Goal: Task Accomplishment & Management: Use online tool/utility

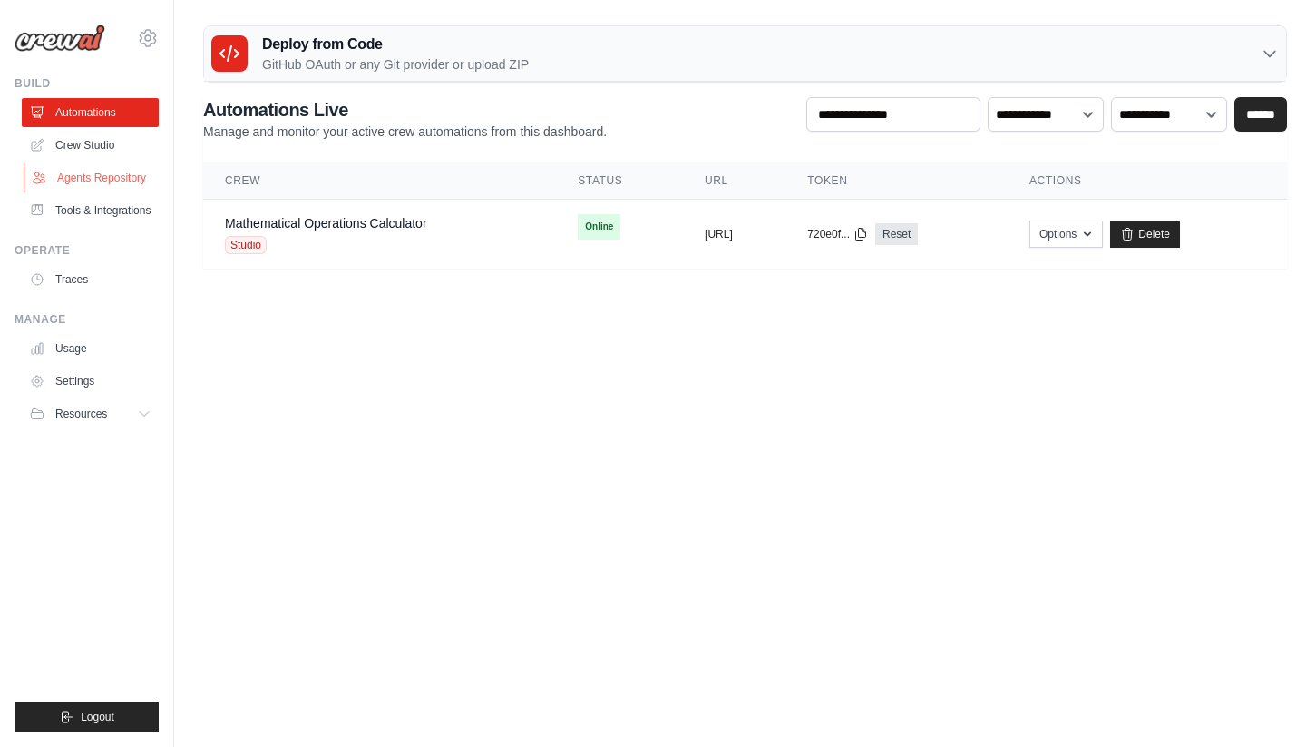
click at [90, 182] on link "Agents Repository" at bounding box center [92, 177] width 137 height 29
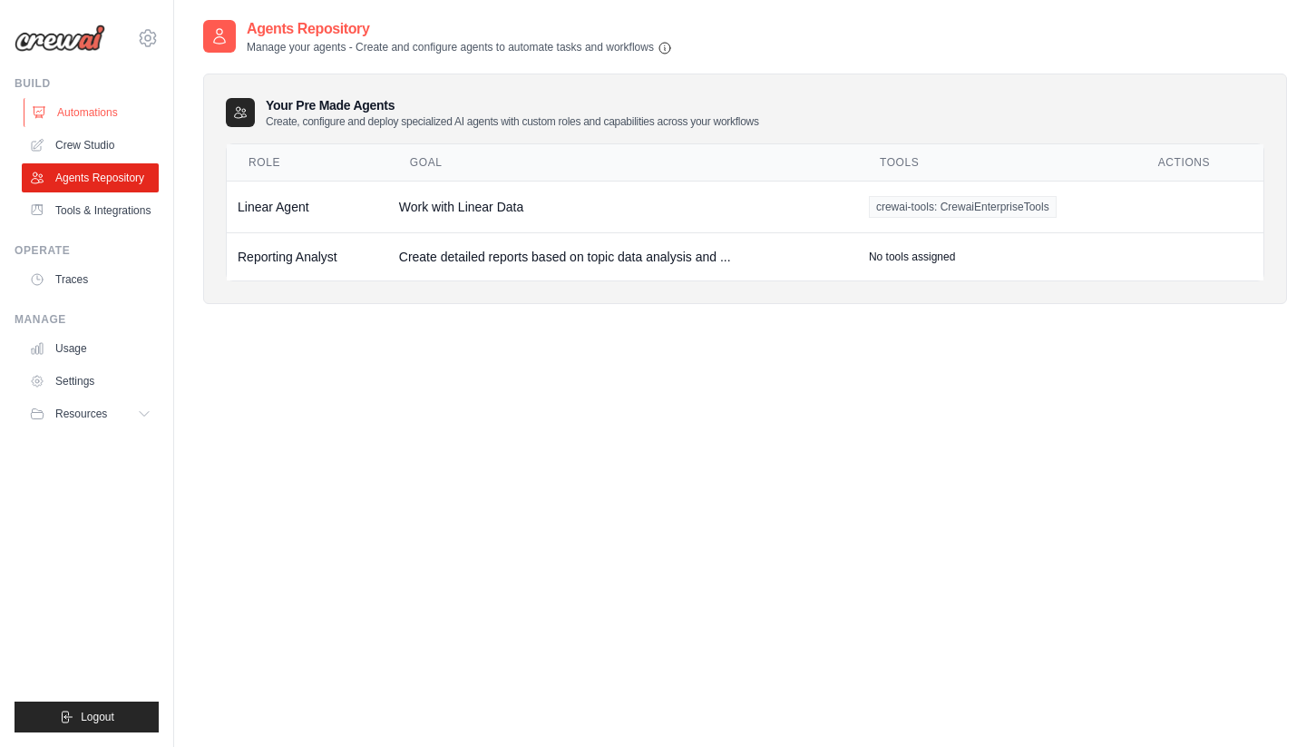
click at [95, 116] on link "Automations" at bounding box center [92, 112] width 137 height 29
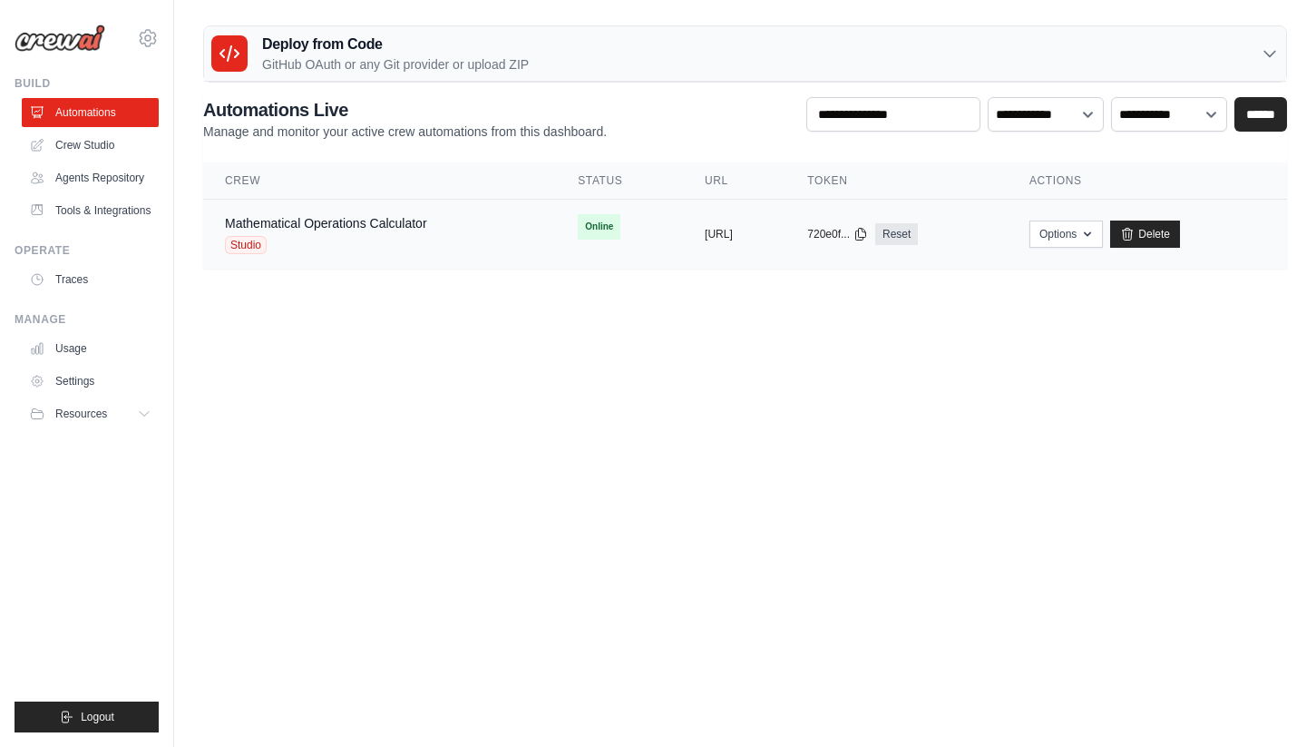
click at [309, 232] on div "Mathematical Operations Calculator Studio" at bounding box center [326, 234] width 202 height 40
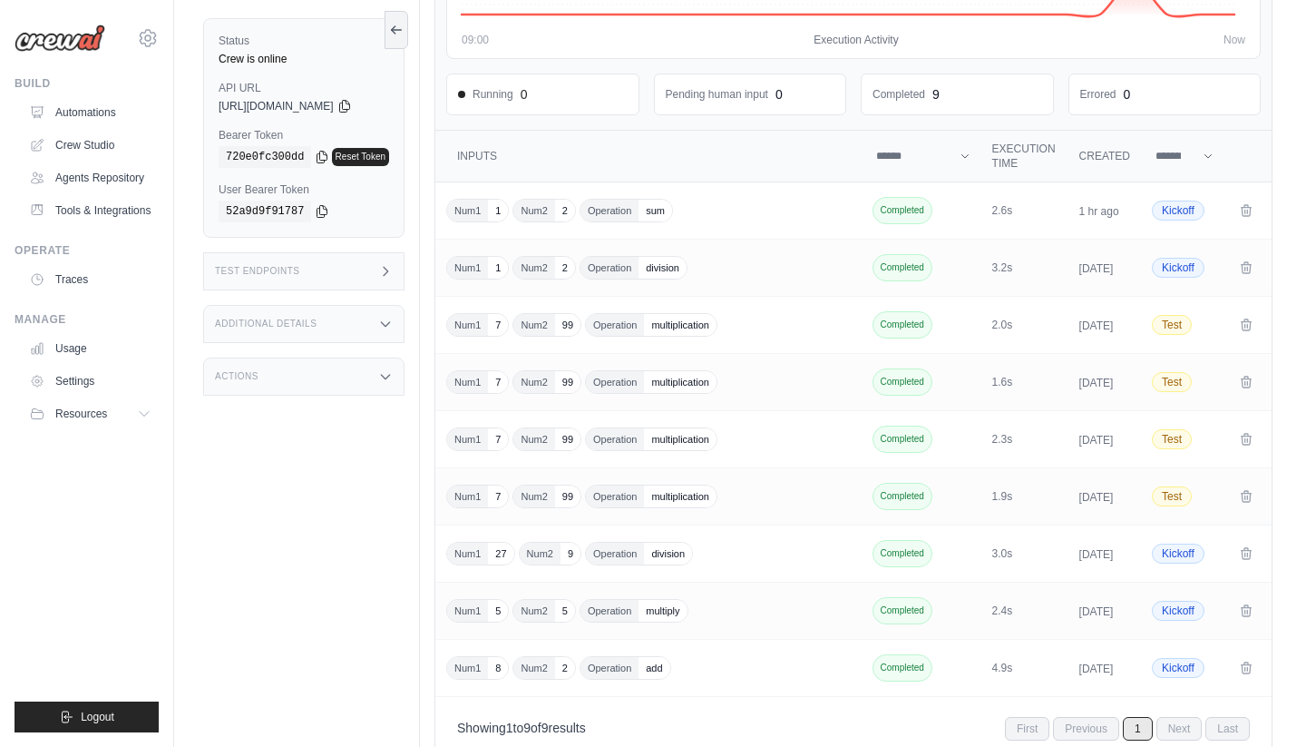
scroll to position [211, 0]
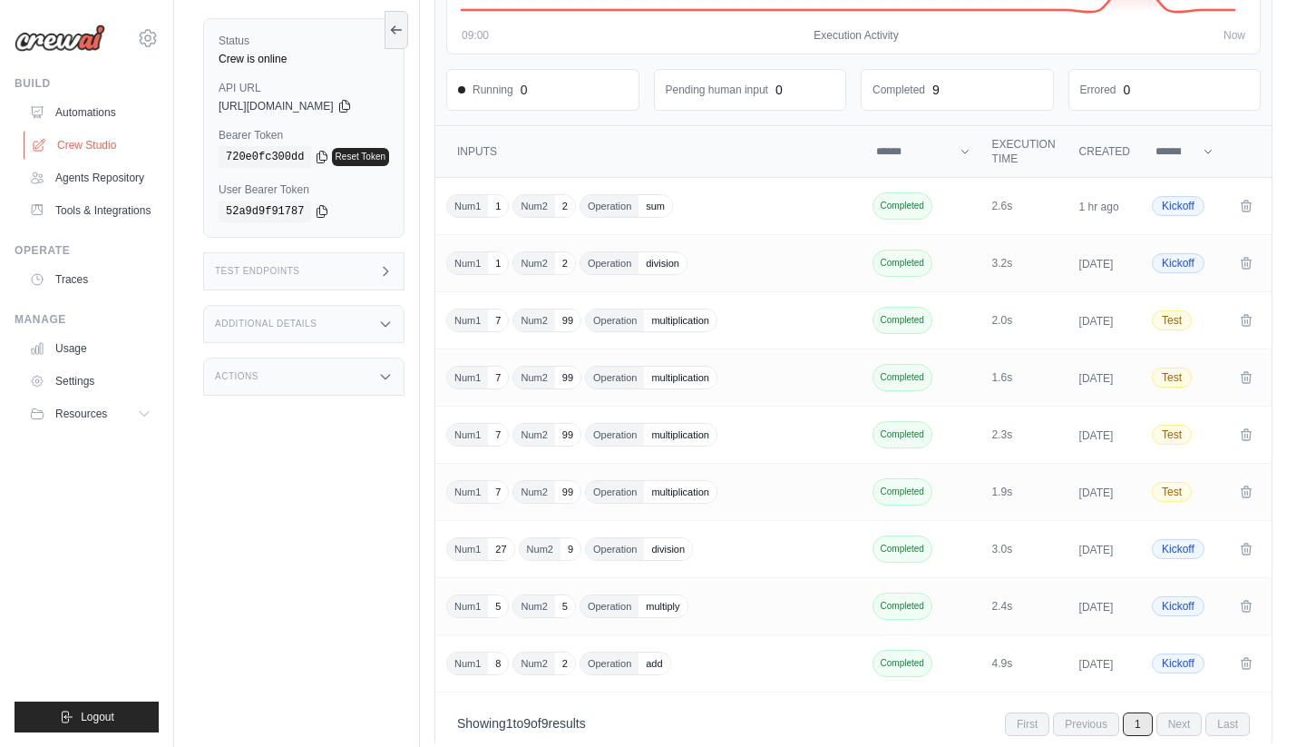
click at [86, 142] on link "Crew Studio" at bounding box center [92, 145] width 137 height 29
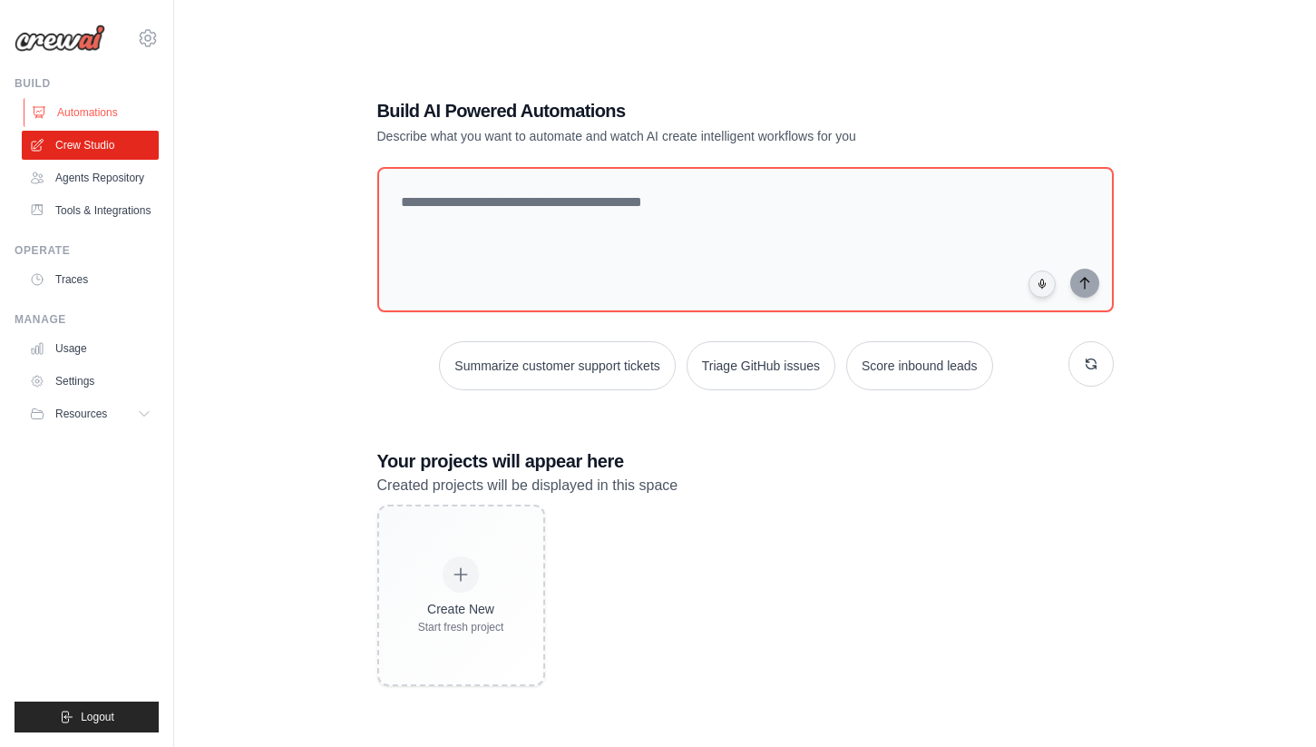
click at [73, 111] on link "Automations" at bounding box center [92, 112] width 137 height 29
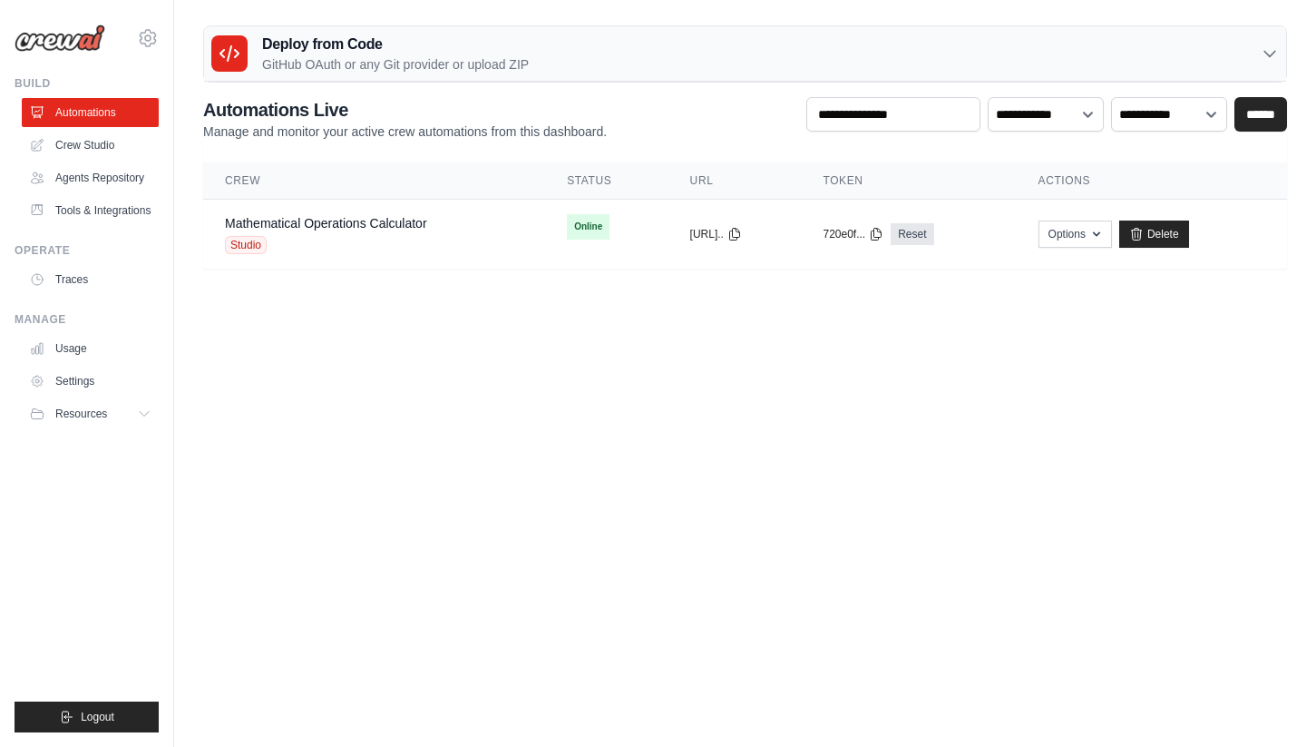
click at [57, 46] on img at bounding box center [60, 37] width 91 height 27
click at [154, 45] on icon at bounding box center [148, 38] width 22 height 22
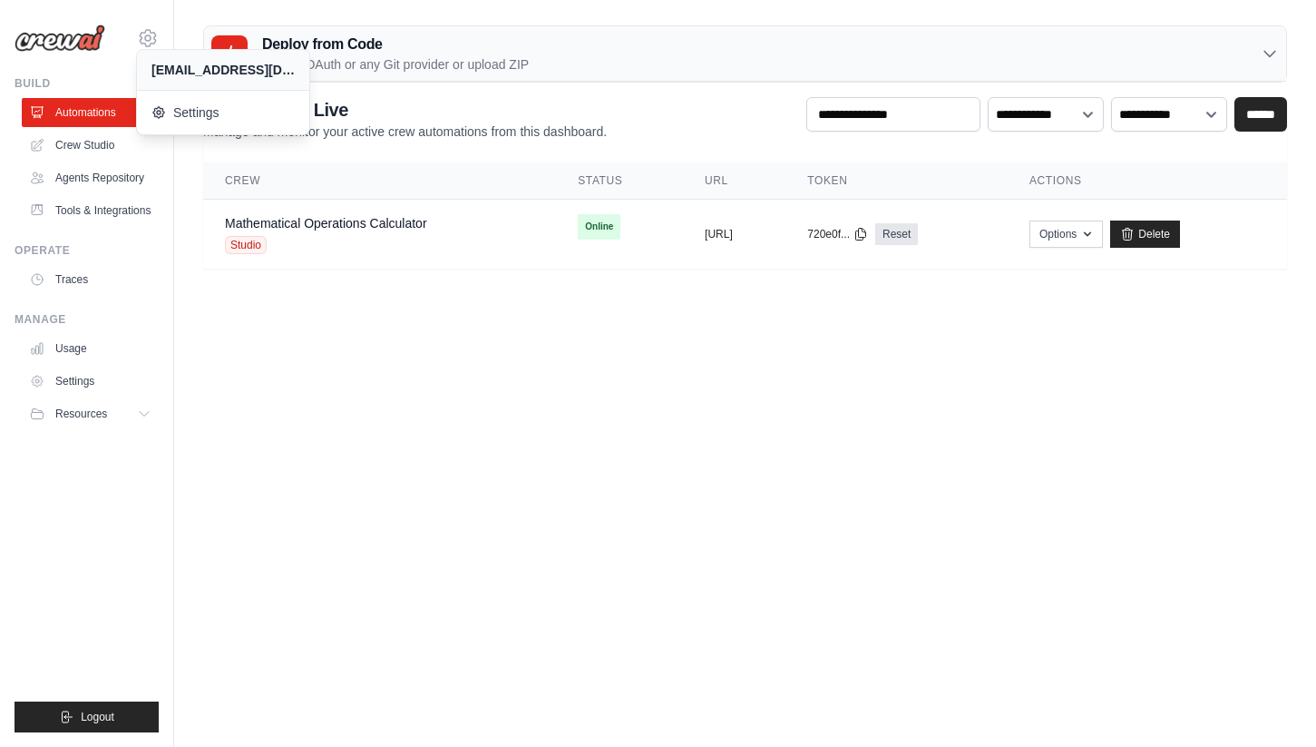
click at [70, 33] on img at bounding box center [60, 37] width 91 height 27
click at [138, 34] on icon at bounding box center [148, 38] width 22 height 22
click at [339, 379] on body "deepak.n@ab-inbev.com Settings Build Automations" at bounding box center [658, 373] width 1316 height 747
click at [145, 36] on icon at bounding box center [147, 37] width 5 height 5
click at [210, 117] on span "Settings" at bounding box center [226, 112] width 143 height 18
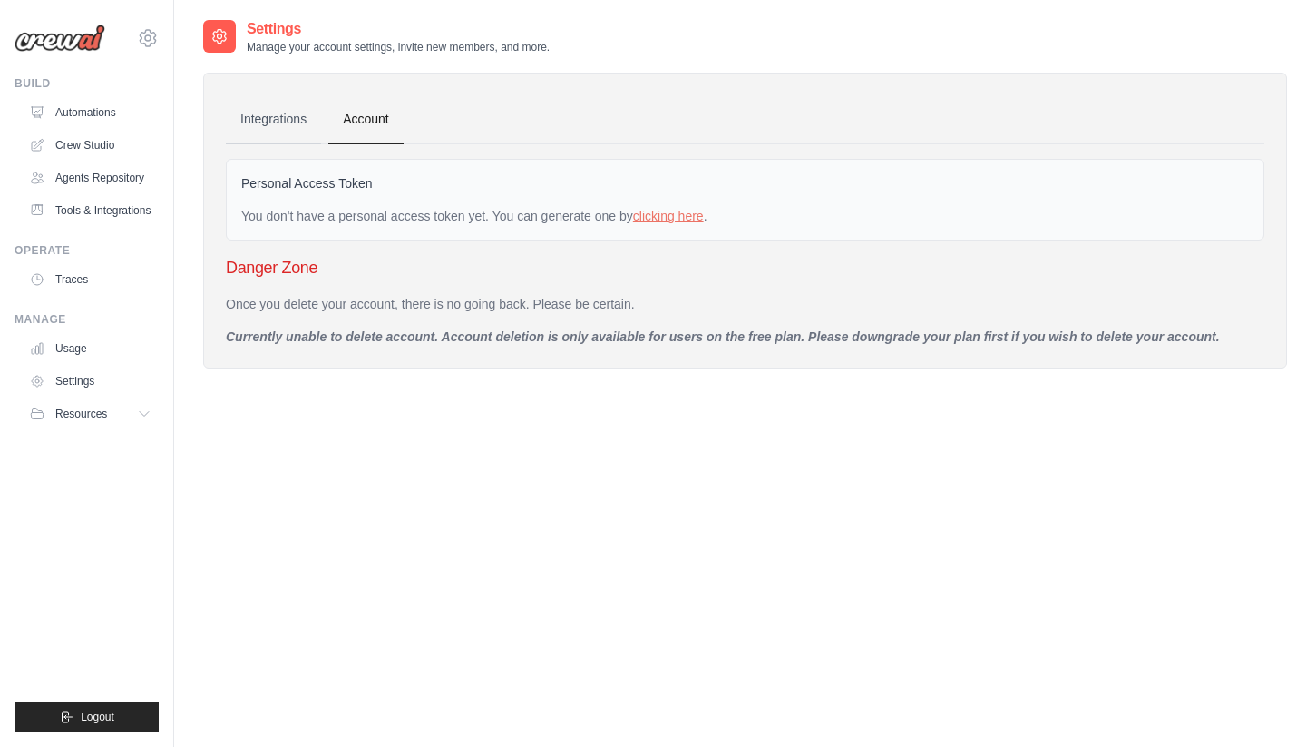
click at [267, 129] on link "Integrations" at bounding box center [273, 119] width 95 height 49
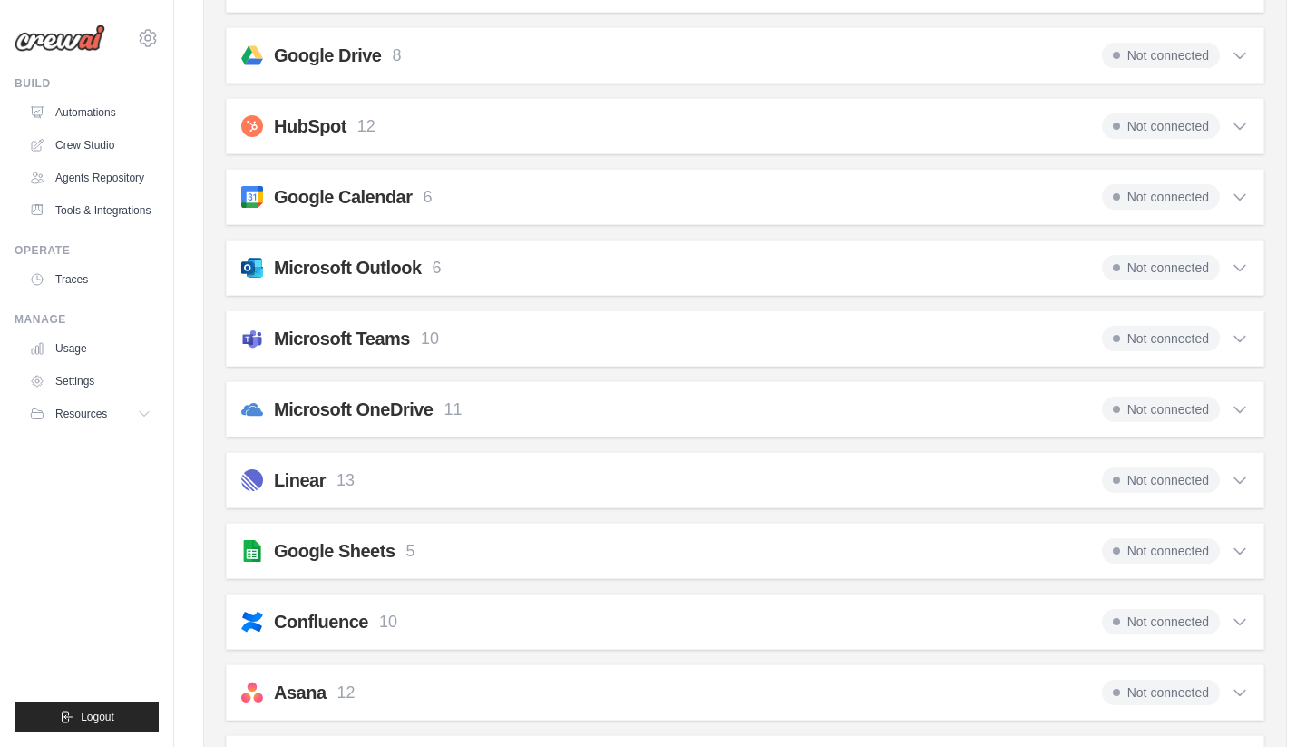
scroll to position [352, 0]
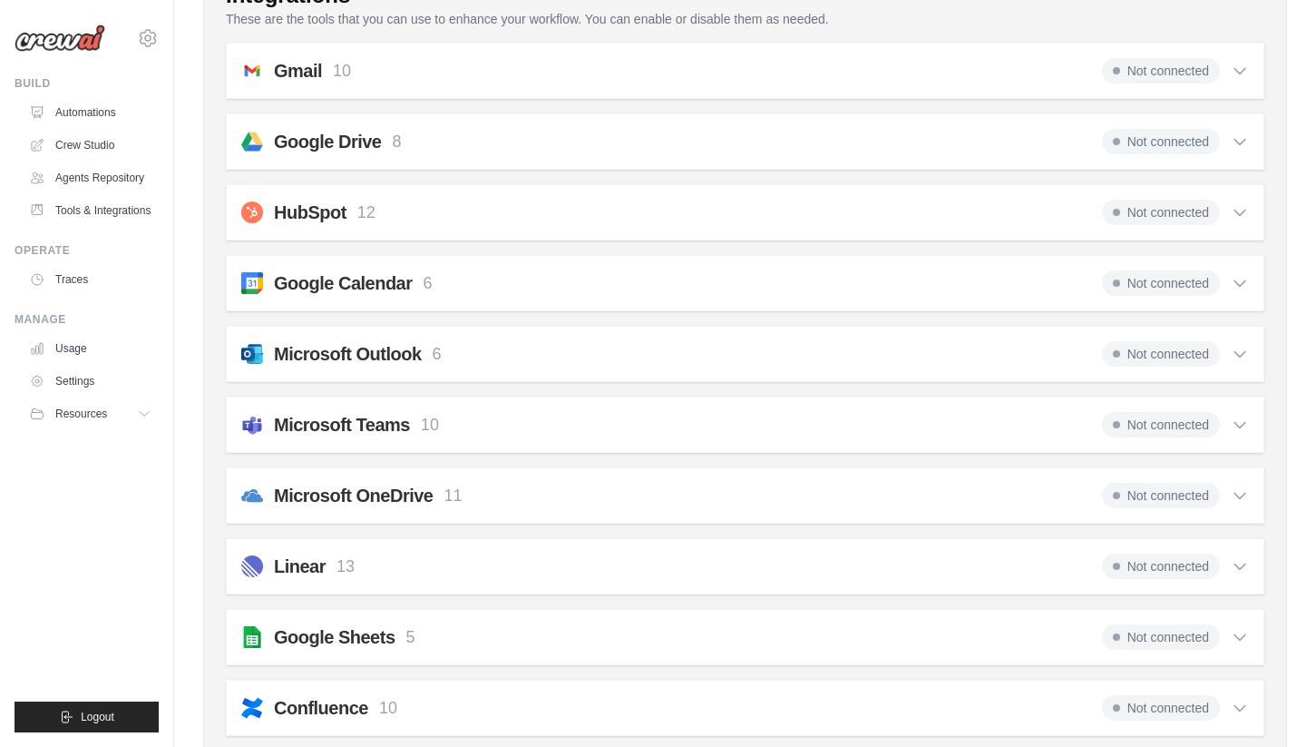
click at [1241, 73] on icon at bounding box center [1240, 71] width 18 height 18
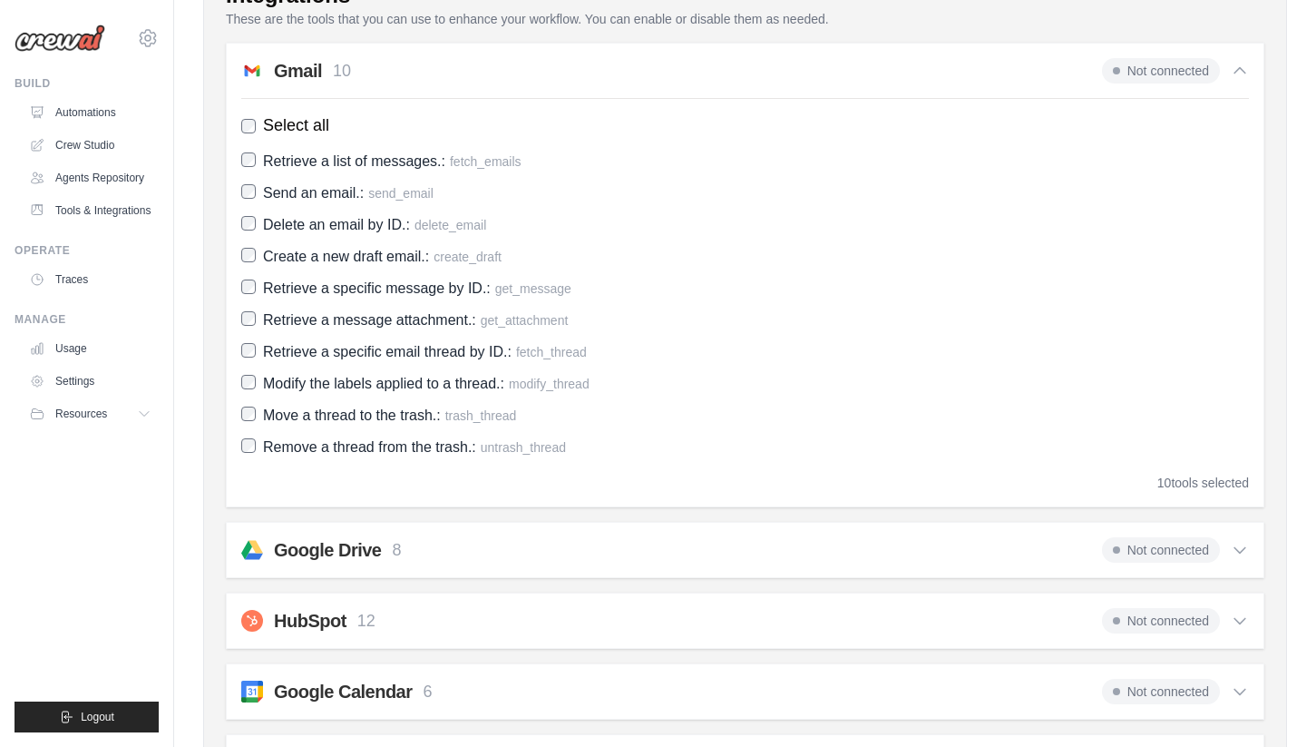
click at [1241, 73] on icon at bounding box center [1240, 71] width 18 height 18
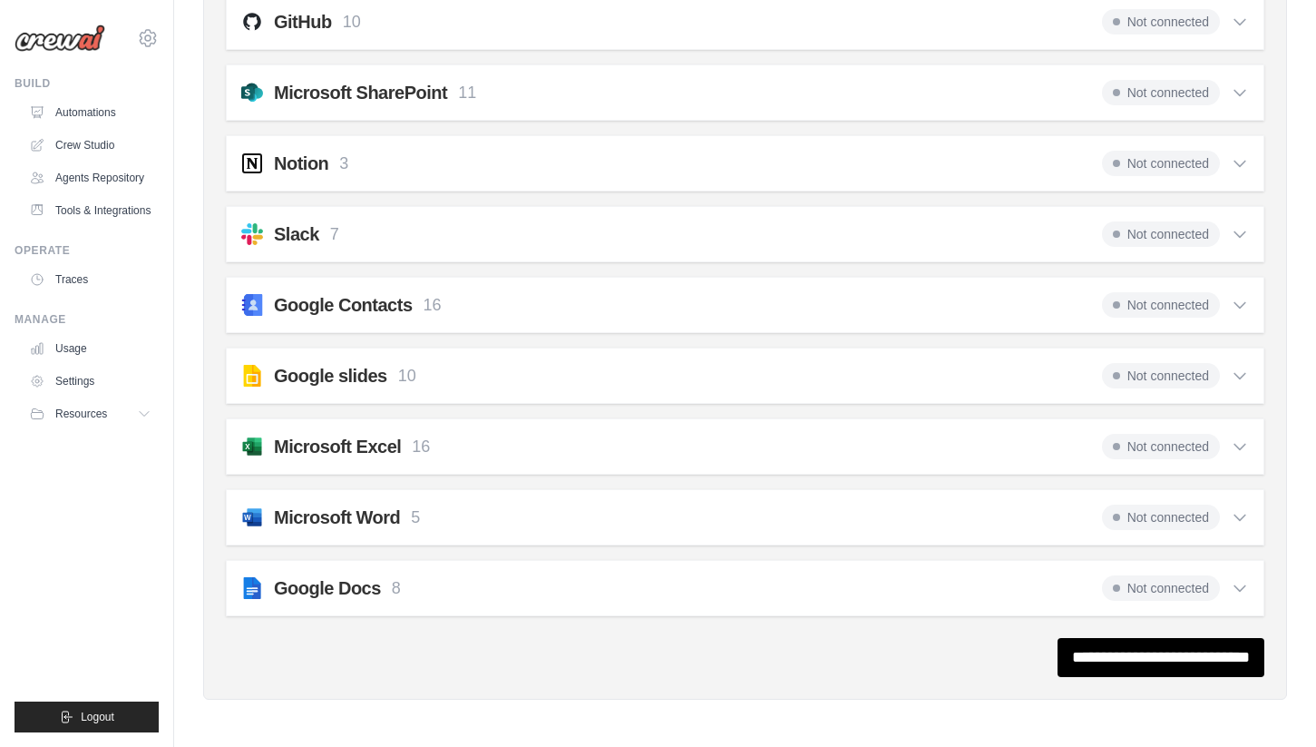
scroll to position [0, 0]
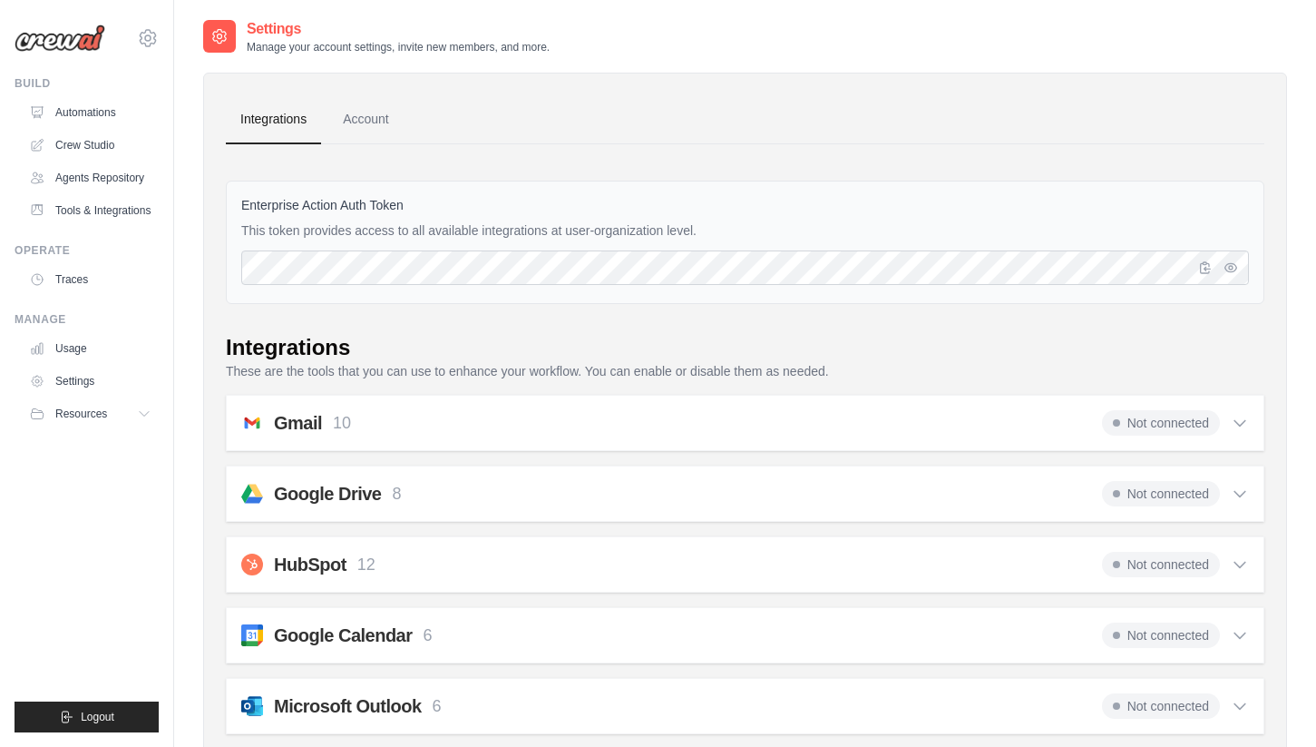
click at [70, 47] on img at bounding box center [60, 37] width 91 height 27
click at [62, 40] on img at bounding box center [60, 37] width 91 height 27
click at [83, 117] on link "Automations" at bounding box center [92, 112] width 137 height 29
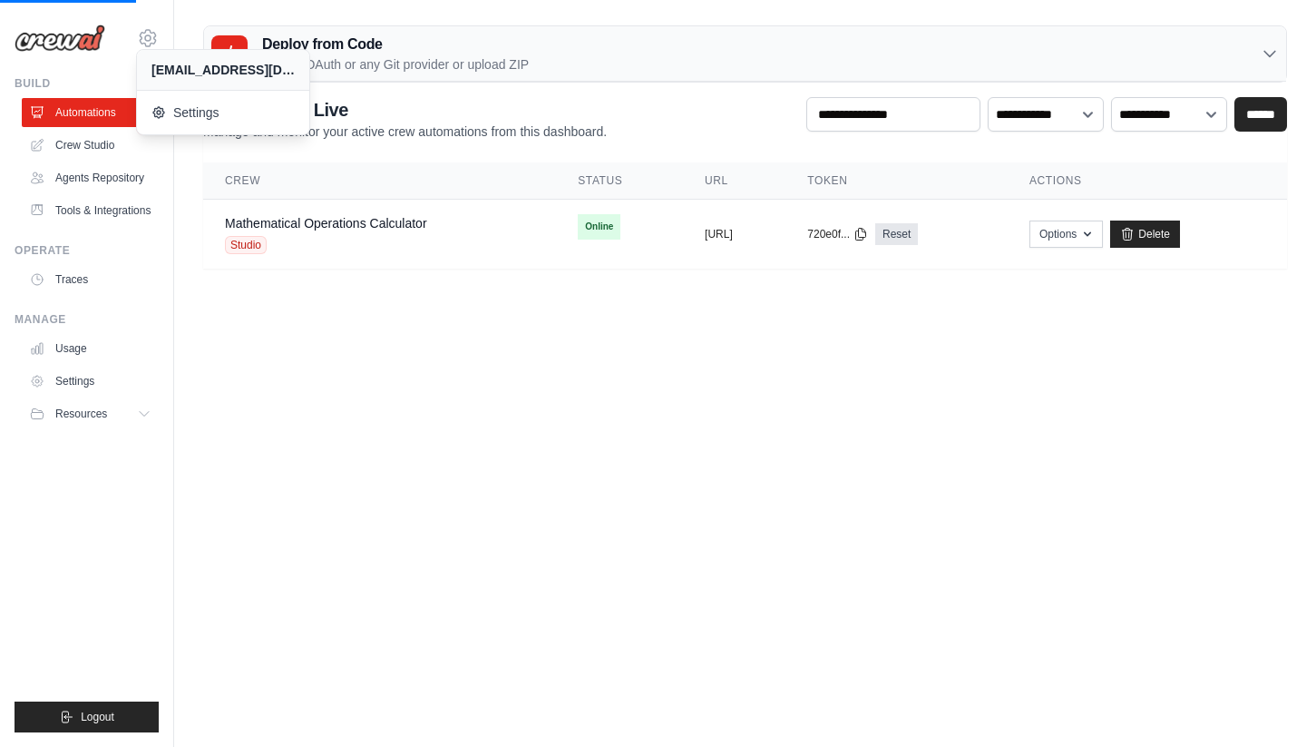
click at [411, 350] on body "deepak.n@ab-inbev.com Settings Build Automations" at bounding box center [658, 373] width 1316 height 747
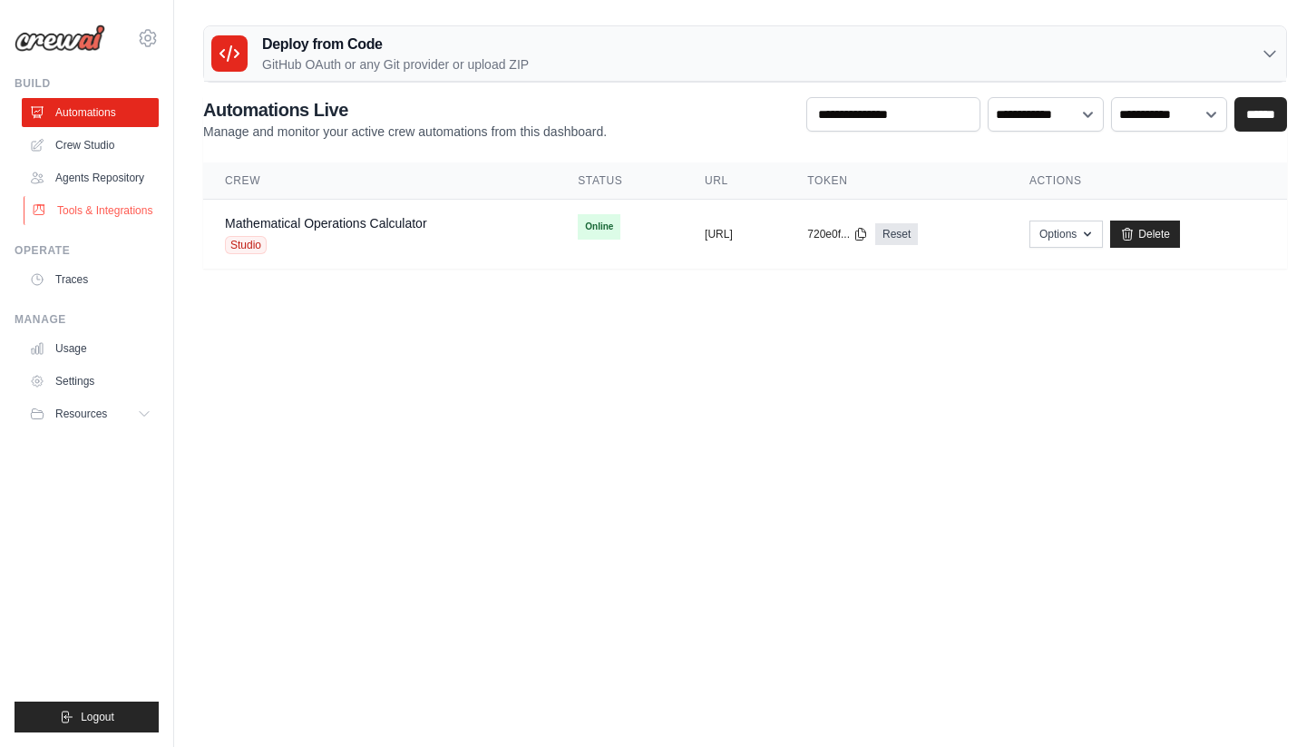
click at [106, 201] on link "Tools & Integrations" at bounding box center [92, 210] width 137 height 29
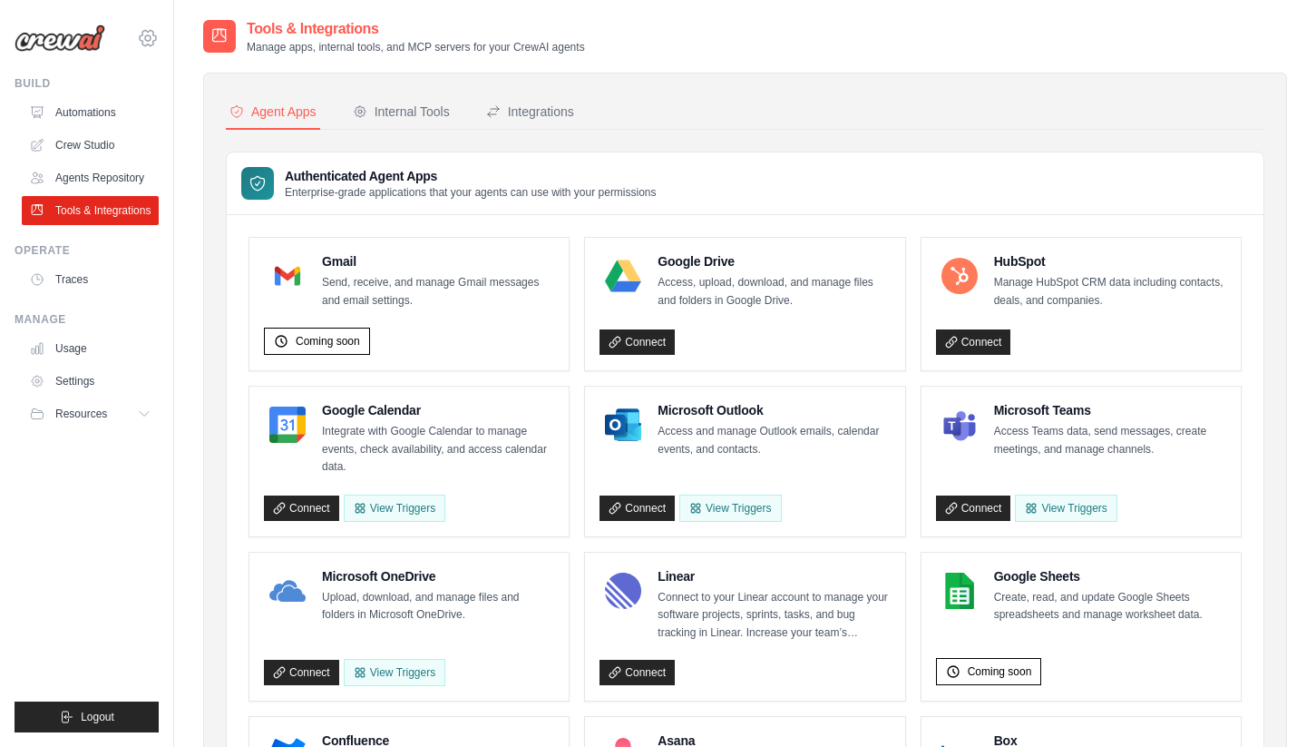
click at [142, 44] on icon at bounding box center [148, 38] width 22 height 22
click at [755, 46] on div "Tools & Integrations Manage apps, internal tools, and MCP servers for your Crew…" at bounding box center [745, 36] width 1084 height 36
click at [155, 31] on icon at bounding box center [148, 38] width 22 height 22
click at [196, 110] on span "Settings" at bounding box center [224, 112] width 143 height 18
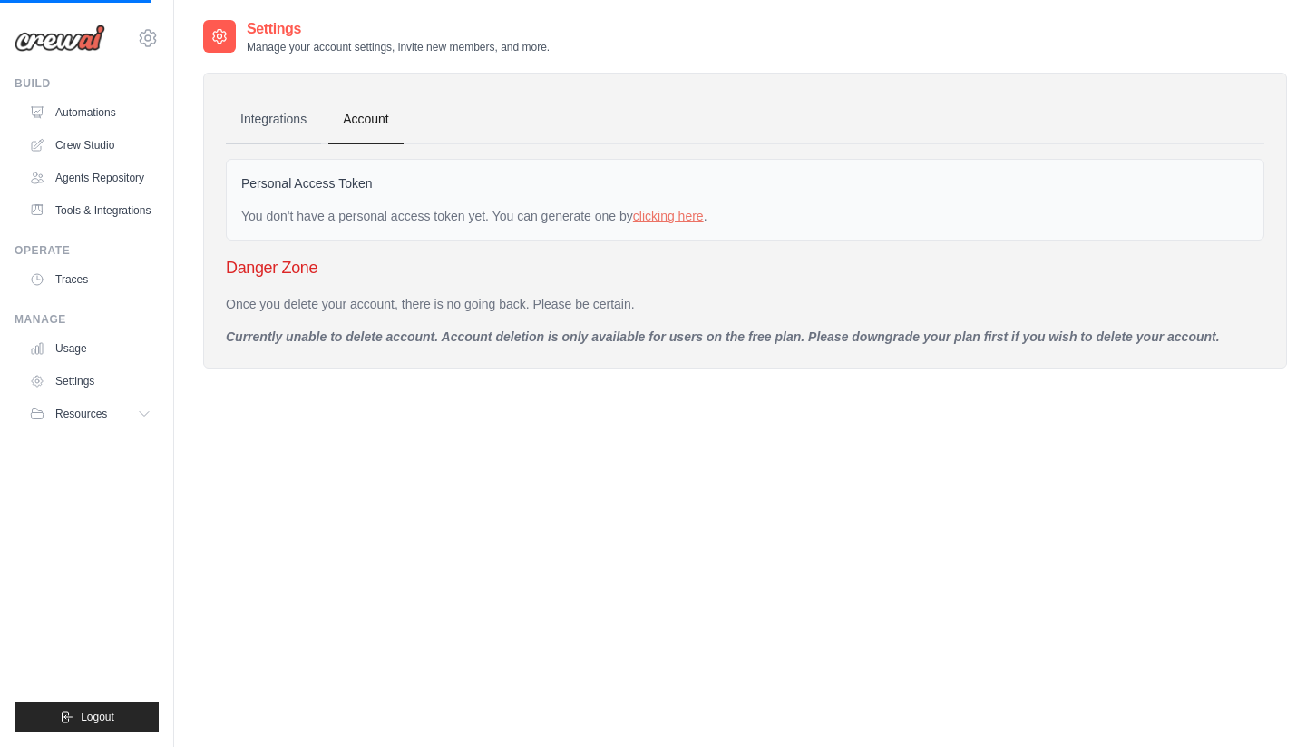
click at [278, 122] on link "Integrations" at bounding box center [273, 119] width 95 height 49
click at [380, 130] on link "Account" at bounding box center [365, 119] width 75 height 49
click at [99, 212] on link "Tools & Integrations" at bounding box center [92, 210] width 137 height 29
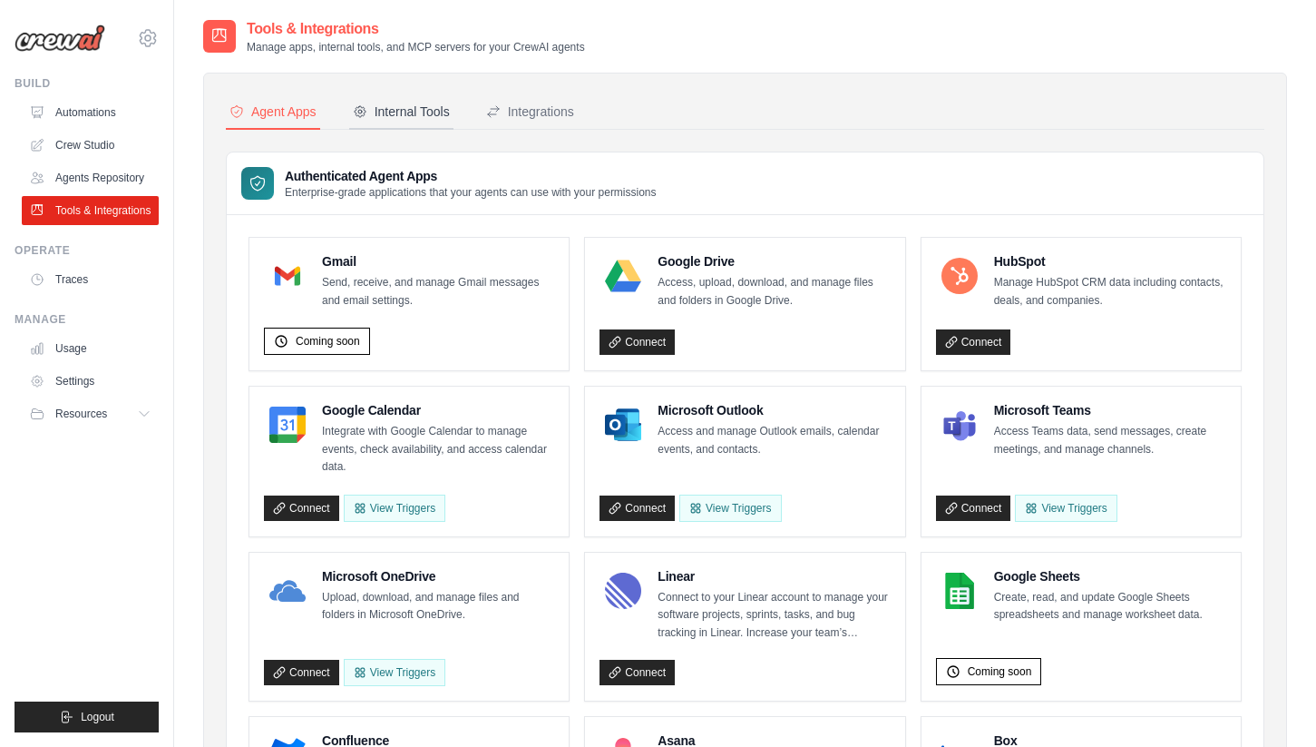
click at [407, 114] on div "Internal Tools" at bounding box center [401, 112] width 97 height 18
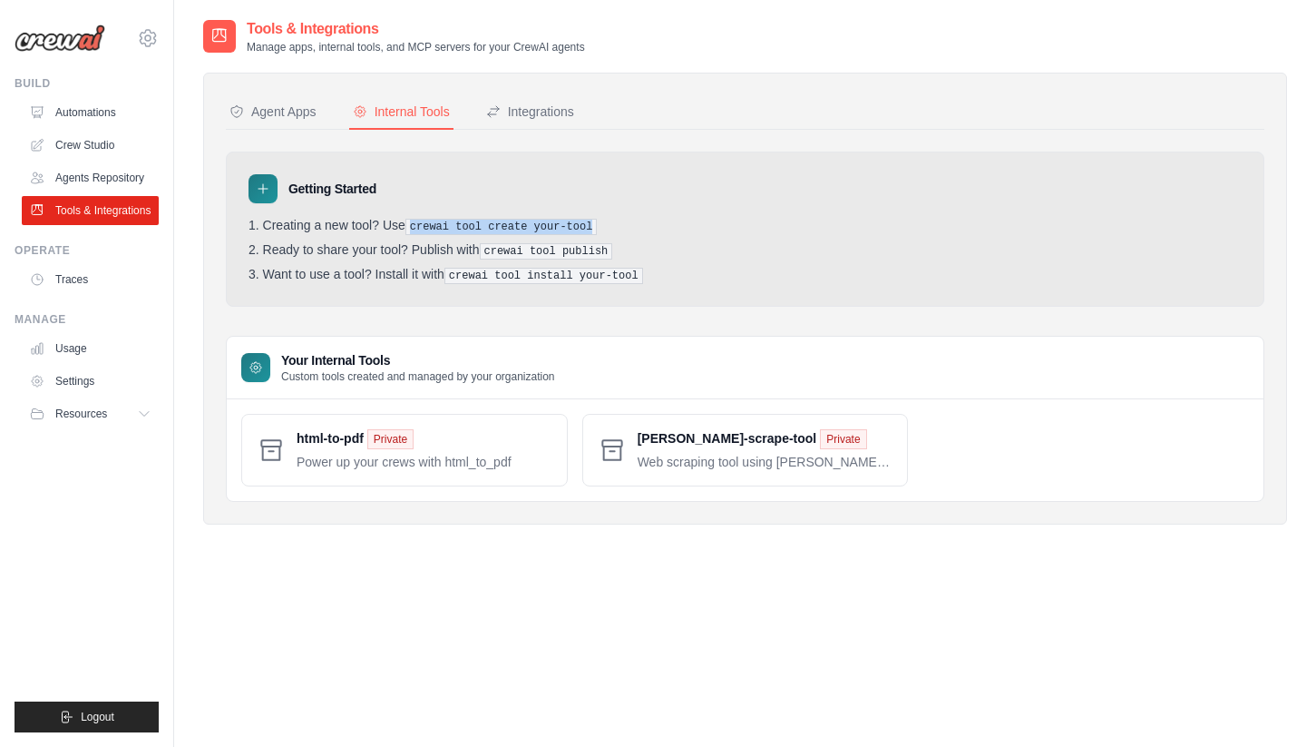
drag, startPoint x: 409, startPoint y: 228, endPoint x: 582, endPoint y: 233, distance: 173.3
click at [582, 233] on pre "crewai tool create your-tool" at bounding box center [501, 227] width 192 height 16
copy pre "crewai tool create your-tool"
click at [531, 110] on div "Integrations" at bounding box center [530, 112] width 88 height 18
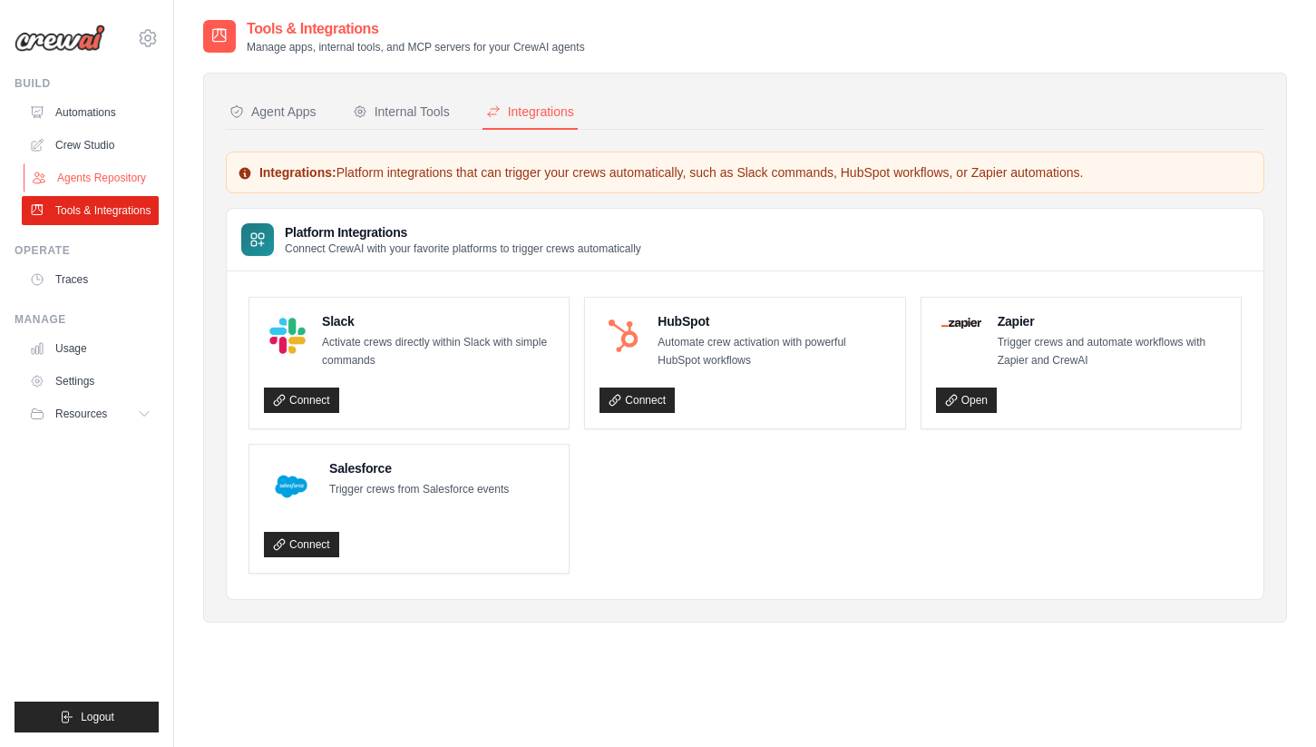
click at [71, 172] on link "Agents Repository" at bounding box center [92, 177] width 137 height 29
click at [93, 143] on link "Crew Studio" at bounding box center [92, 145] width 137 height 29
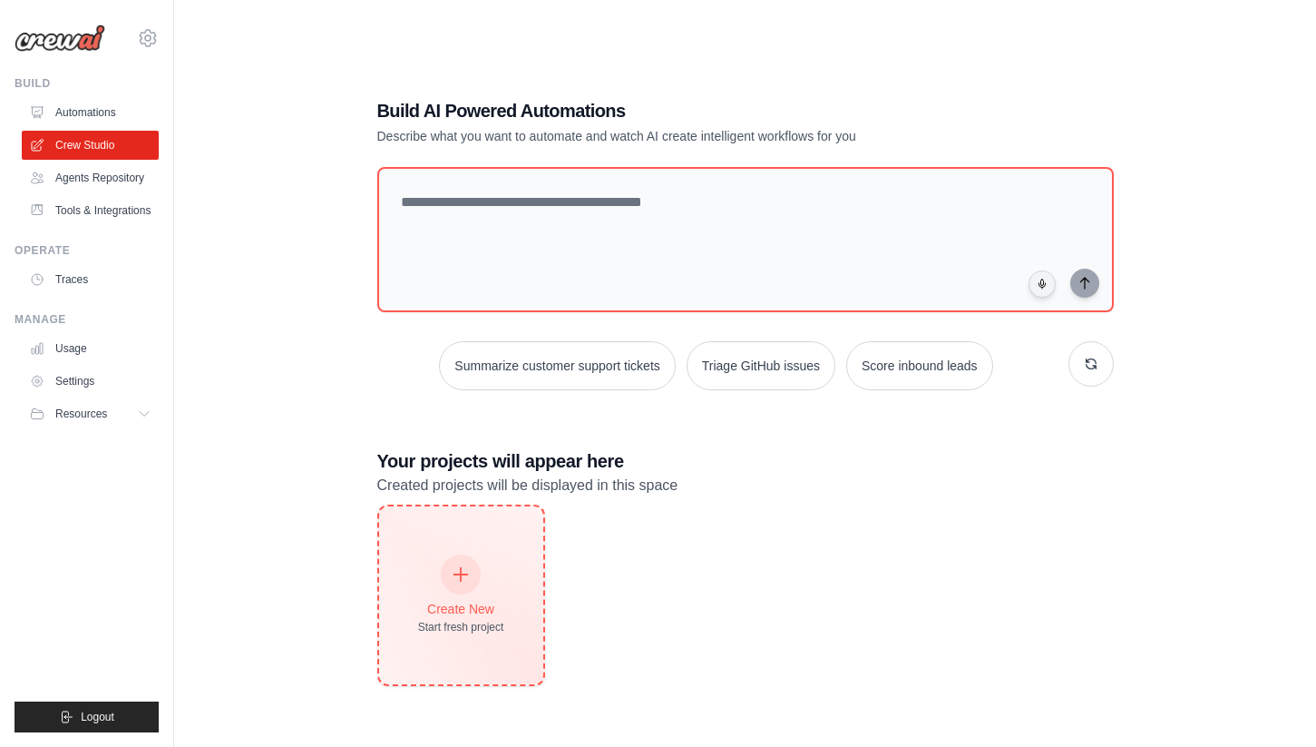
click at [469, 581] on div at bounding box center [461, 574] width 40 height 40
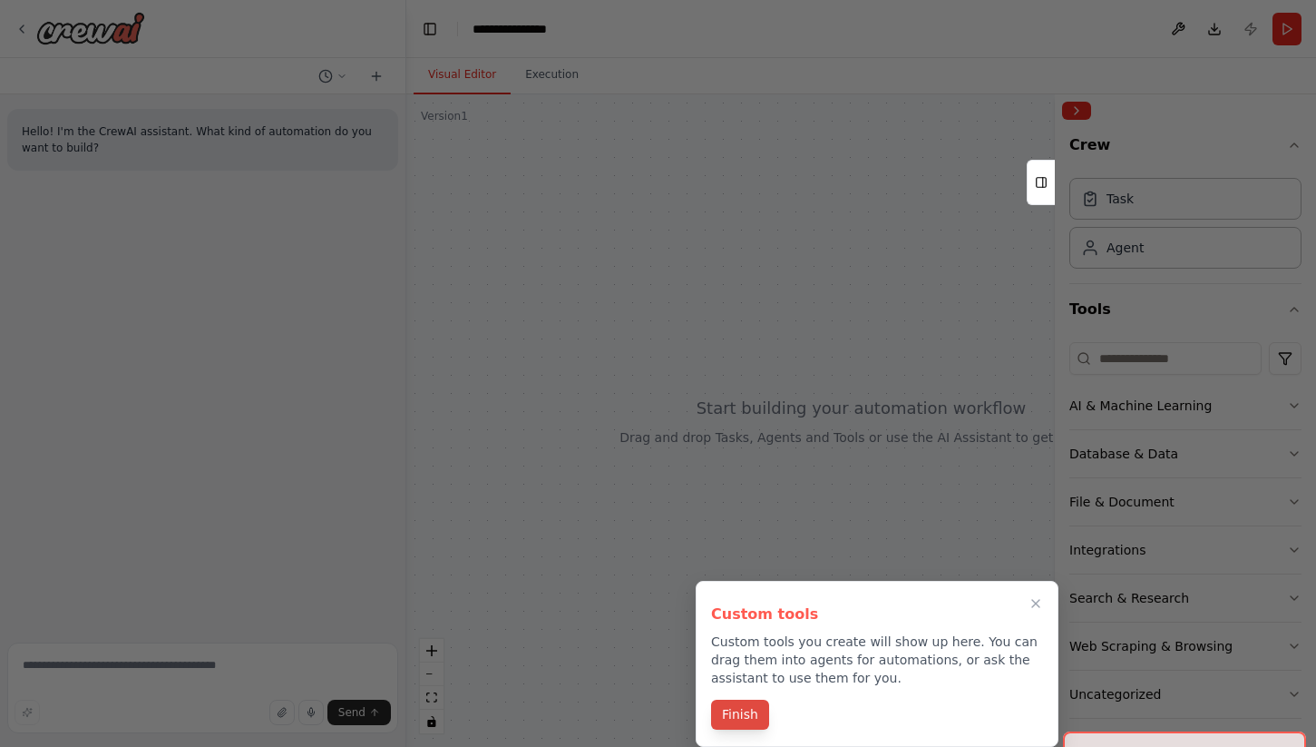
click at [735, 718] on button "Finish" at bounding box center [740, 714] width 58 height 30
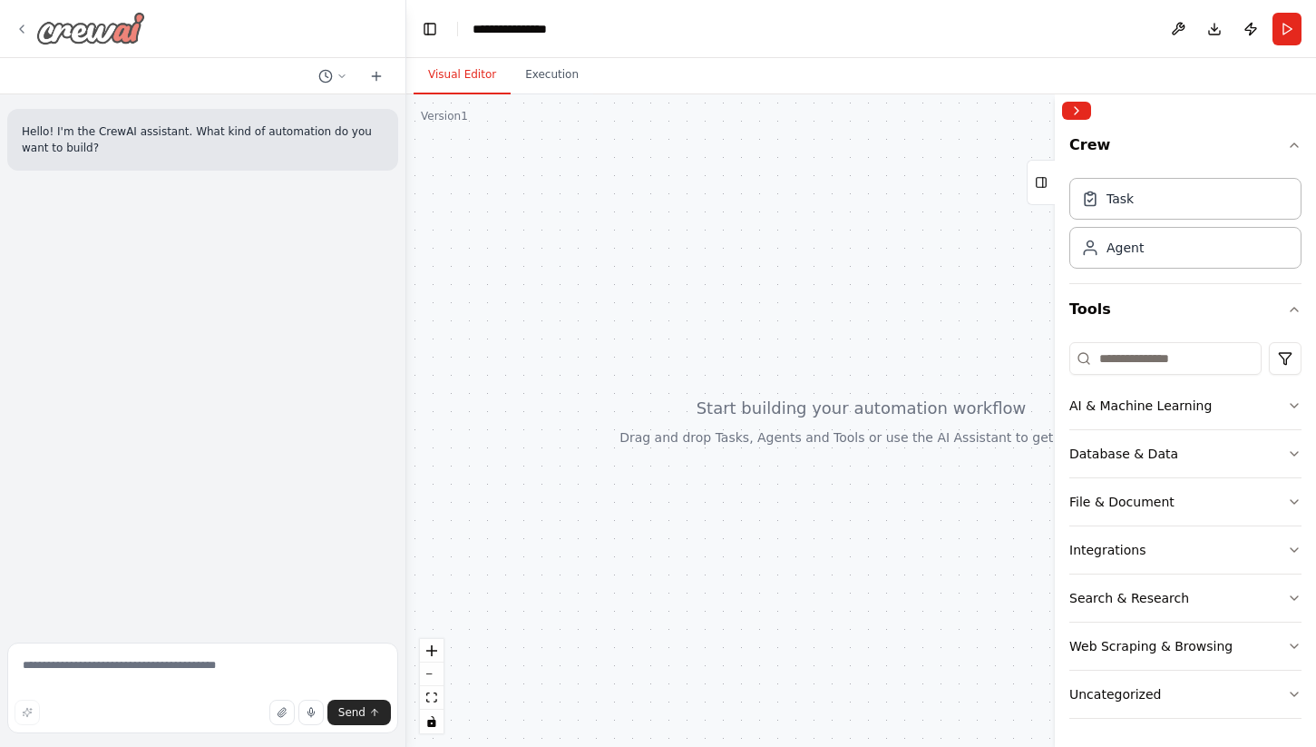
click at [54, 27] on img at bounding box center [90, 28] width 109 height 33
